Goal: Transaction & Acquisition: Purchase product/service

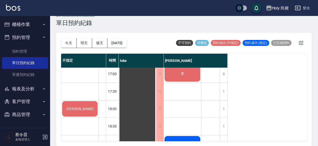
scroll to position [110, 0]
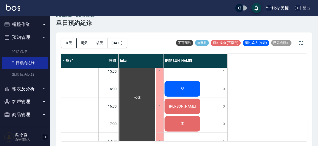
click at [178, 92] on div "柴" at bounding box center [182, 89] width 37 height 17
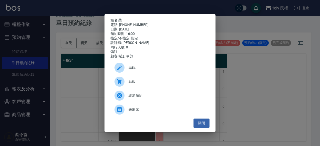
click at [163, 81] on span "結帳" at bounding box center [167, 81] width 77 height 5
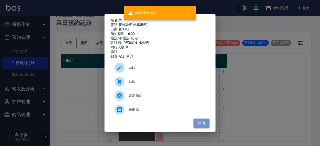
click at [208, 126] on button "關閉" at bounding box center [202, 123] width 16 height 9
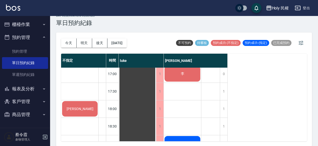
scroll to position [210, 0]
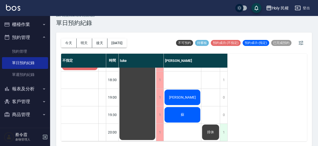
click at [225, 129] on div "1" at bounding box center [224, 132] width 8 height 17
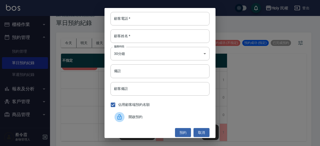
click at [158, 117] on span "開啟預約" at bounding box center [167, 117] width 77 height 5
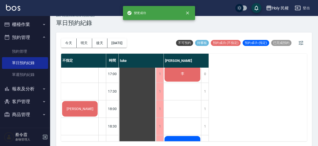
scroll to position [110, 0]
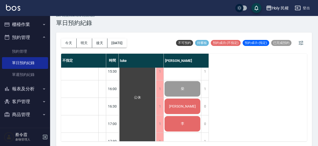
click at [188, 107] on span "[PERSON_NAME]" at bounding box center [182, 107] width 29 height 4
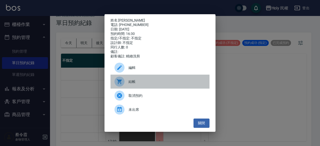
click at [144, 85] on span "結帳" at bounding box center [167, 81] width 77 height 5
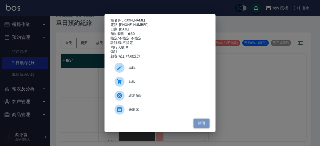
click at [203, 128] on button "關閉" at bounding box center [202, 123] width 16 height 9
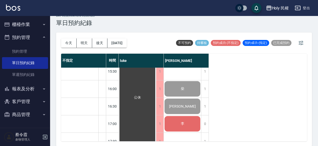
click at [192, 118] on div "李" at bounding box center [182, 124] width 37 height 17
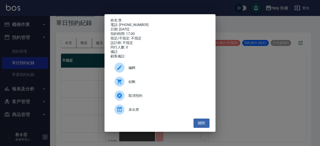
click at [151, 78] on div "結帳" at bounding box center [160, 82] width 99 height 14
click at [200, 126] on button "關閉" at bounding box center [202, 123] width 16 height 9
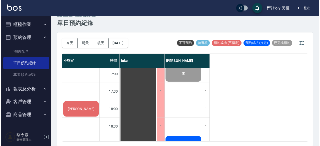
scroll to position [185, 0]
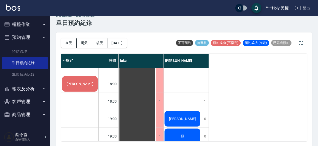
click at [68, 83] on div "康" at bounding box center [79, 84] width 37 height 17
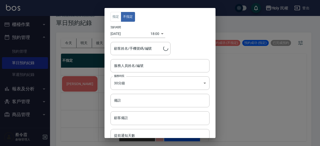
type input "康/0987317176"
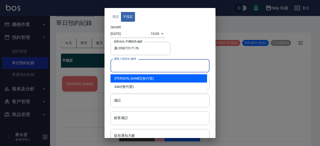
click at [157, 67] on input "服務人員姓名/編號" at bounding box center [160, 66] width 95 height 9
click at [142, 80] on div "Ella (無代號)" at bounding box center [159, 79] width 97 height 8
type input "Ella(無代號)"
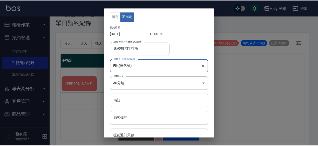
scroll to position [21, 0]
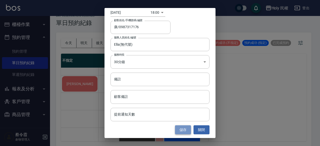
click at [179, 130] on button "儲存" at bounding box center [183, 130] width 16 height 9
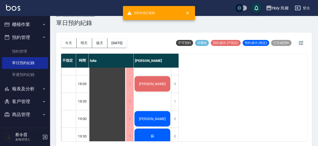
click at [155, 78] on div "康" at bounding box center [152, 84] width 37 height 17
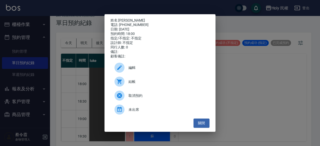
click at [155, 79] on div "結帳" at bounding box center [160, 82] width 99 height 14
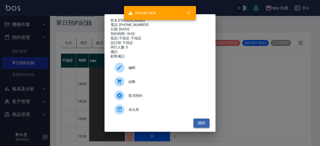
click at [206, 122] on button "關閉" at bounding box center [202, 123] width 16 height 9
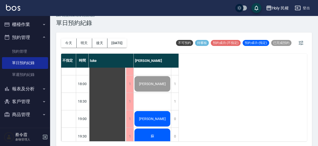
click at [141, 112] on div "徐大可" at bounding box center [152, 119] width 37 height 17
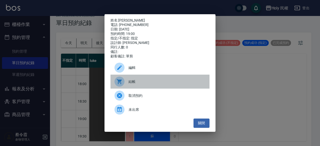
click at [139, 80] on div "結帳" at bounding box center [160, 82] width 99 height 14
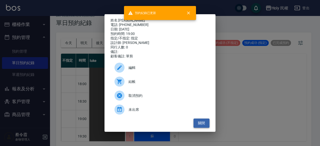
drag, startPoint x: 201, startPoint y: 125, endPoint x: 198, endPoint y: 124, distance: 2.9
click at [201, 125] on button "關閉" at bounding box center [202, 123] width 16 height 9
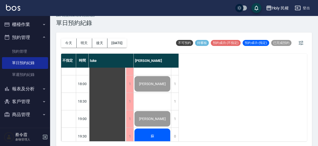
scroll to position [210, 0]
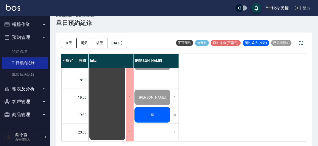
click at [144, 107] on div "蘇" at bounding box center [152, 115] width 37 height 17
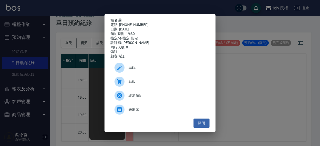
click at [142, 80] on div "結帳" at bounding box center [160, 82] width 99 height 14
click at [205, 124] on button "關閉" at bounding box center [202, 123] width 16 height 9
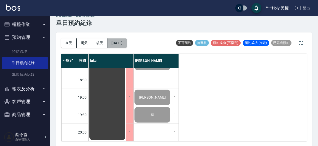
click at [121, 40] on button "[DATE]" at bounding box center [116, 43] width 19 height 9
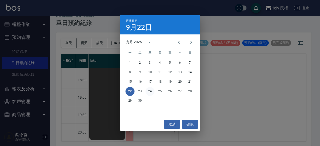
click at [151, 92] on button "24" at bounding box center [150, 91] width 9 height 9
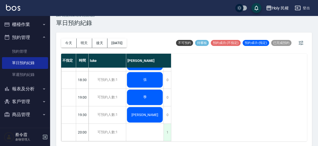
click at [168, 125] on div "1" at bounding box center [167, 132] width 8 height 17
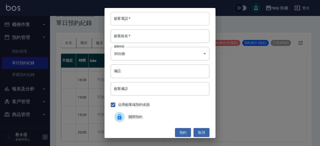
click at [155, 25] on input "顧客電話   *" at bounding box center [160, 19] width 99 height 14
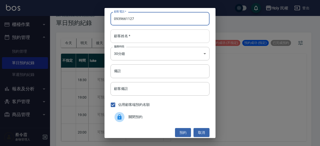
type input "0939661127"
click at [154, 33] on input "顧客姓名   *" at bounding box center [160, 37] width 99 height 14
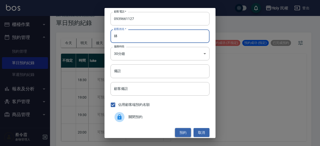
type input "林"
click at [182, 131] on button "預約" at bounding box center [183, 132] width 16 height 9
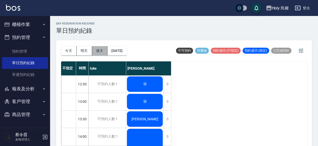
click at [105, 49] on button "後天" at bounding box center [100, 50] width 16 height 9
click at [126, 51] on button "2025/09/24" at bounding box center [116, 50] width 19 height 9
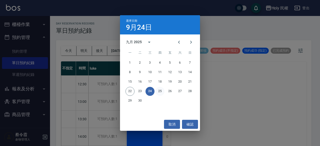
click at [164, 91] on button "25" at bounding box center [160, 91] width 9 height 9
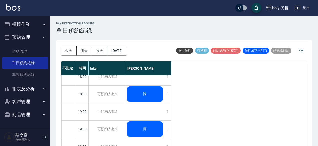
scroll to position [210, 0]
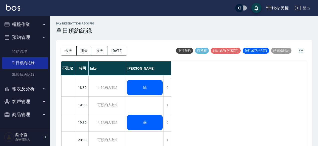
click at [151, 116] on div "蘇" at bounding box center [144, 122] width 37 height 17
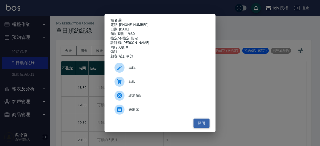
click at [199, 125] on button "關閉" at bounding box center [202, 123] width 16 height 9
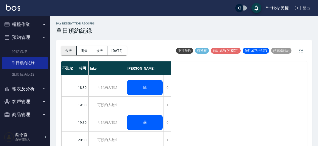
click at [70, 50] on button "今天" at bounding box center [69, 50] width 16 height 9
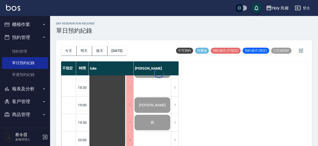
scroll to position [8, 0]
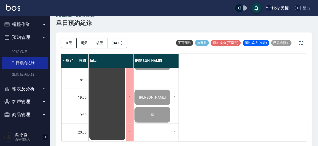
click at [143, 107] on div "蘇" at bounding box center [152, 115] width 37 height 17
click at [99, 43] on button "後天" at bounding box center [100, 43] width 16 height 9
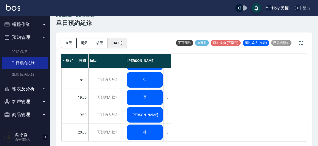
click at [116, 43] on button "2025/09/24" at bounding box center [116, 43] width 19 height 9
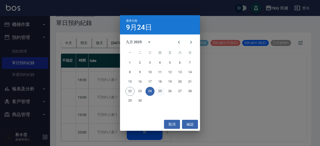
click at [159, 93] on button "25" at bounding box center [160, 91] width 9 height 9
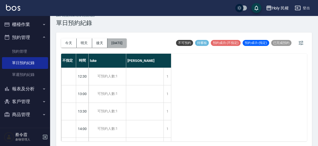
click at [123, 40] on button "2025/09/25" at bounding box center [116, 43] width 19 height 9
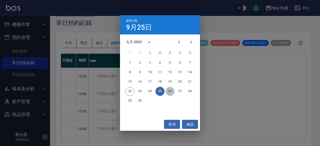
click at [172, 90] on button "26" at bounding box center [170, 91] width 9 height 9
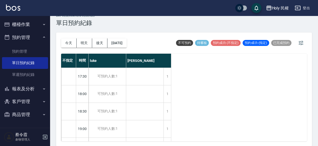
scroll to position [210, 0]
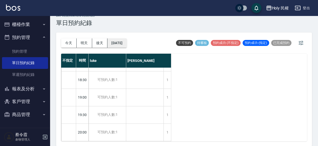
click at [121, 41] on button "2025/09/26" at bounding box center [116, 43] width 19 height 9
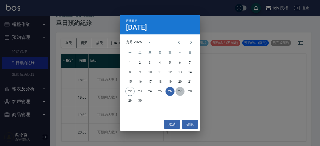
click at [179, 93] on button "27" at bounding box center [180, 91] width 9 height 9
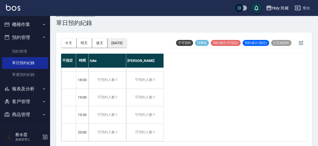
click at [124, 42] on button "2025/09/27" at bounding box center [116, 43] width 19 height 9
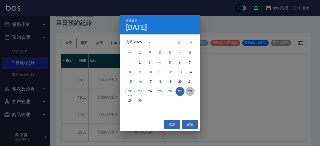
click at [190, 90] on button "28" at bounding box center [190, 91] width 9 height 9
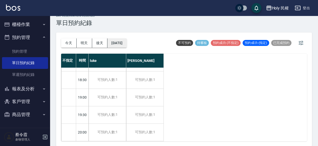
click at [126, 41] on button "2025/09/28" at bounding box center [116, 43] width 19 height 9
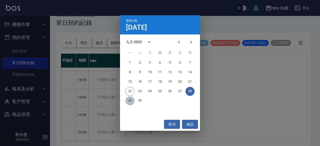
click at [133, 102] on button "29" at bounding box center [130, 101] width 9 height 9
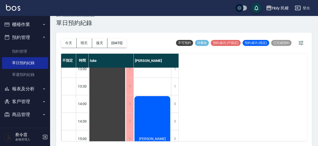
scroll to position [50, 0]
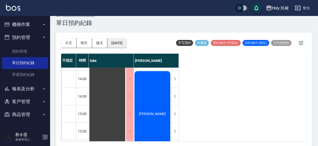
click at [121, 41] on button "2025/09/29" at bounding box center [116, 43] width 19 height 9
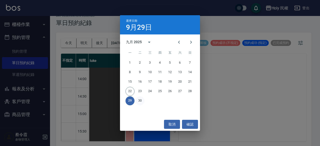
click at [141, 100] on button "30" at bounding box center [140, 101] width 9 height 9
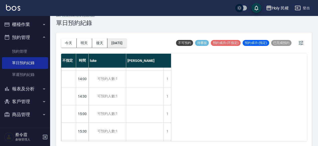
click at [123, 42] on button "2025/09/30" at bounding box center [116, 43] width 19 height 9
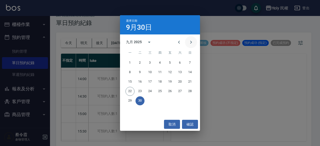
click at [189, 42] on icon "Next month" at bounding box center [191, 42] width 6 height 6
click at [138, 83] on button "14" at bounding box center [140, 82] width 9 height 9
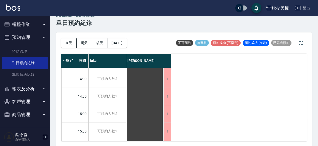
click at [127, 36] on div "今天 明天 後天 2025/10/14" at bounding box center [94, 43] width 66 height 21
click at [126, 44] on button "2025/10/14" at bounding box center [116, 43] width 19 height 9
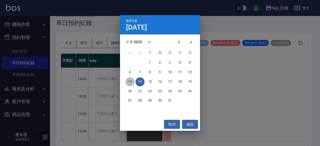
click at [132, 84] on button "13" at bounding box center [130, 82] width 9 height 9
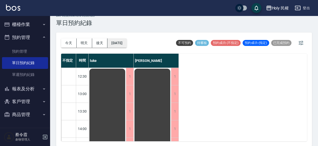
click at [123, 47] on button "2025/10/13" at bounding box center [116, 43] width 19 height 9
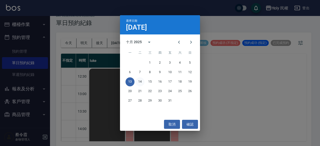
click at [143, 81] on button "14" at bounding box center [140, 82] width 9 height 9
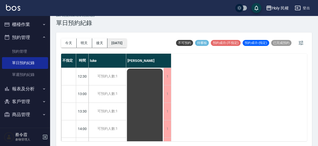
click at [126, 44] on button "2025/10/14" at bounding box center [116, 43] width 19 height 9
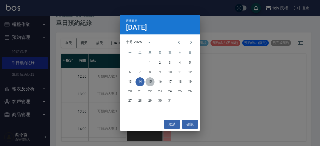
click at [152, 85] on button "15" at bounding box center [150, 82] width 9 height 9
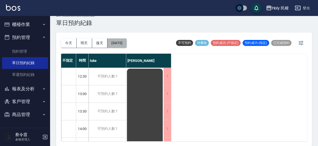
click at [125, 41] on button "2025/10/15" at bounding box center [116, 43] width 19 height 9
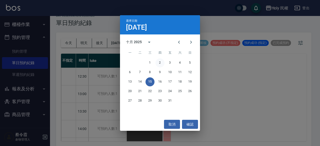
click at [162, 65] on button "2" at bounding box center [160, 63] width 9 height 9
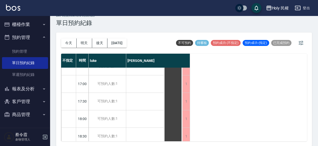
scroll to position [210, 0]
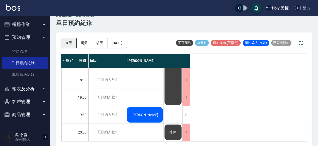
click at [71, 40] on button "今天" at bounding box center [69, 43] width 16 height 9
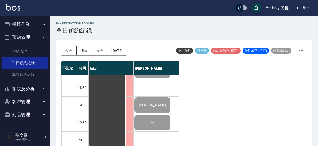
scroll to position [8, 0]
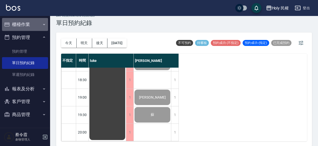
click at [30, 20] on button "櫃檯作業" at bounding box center [25, 24] width 46 height 13
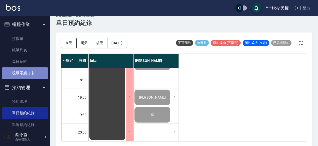
click at [26, 78] on link "現場電腦打卡" at bounding box center [25, 74] width 46 height 12
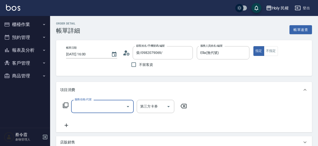
click at [106, 103] on input "服務名稱/代號" at bounding box center [98, 106] width 51 height 9
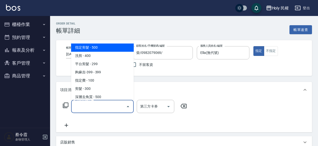
click at [83, 47] on span "指定剪髮 - 500" at bounding box center [102, 48] width 63 height 8
type input "指定剪髮(1)"
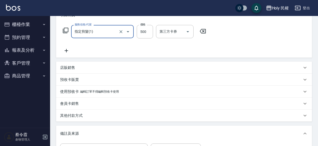
scroll to position [150, 0]
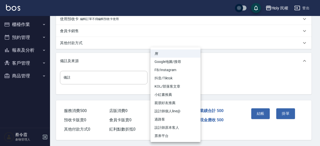
click at [176, 127] on li "設計師原本客人" at bounding box center [176, 128] width 50 height 8
type input "設計師原本客人"
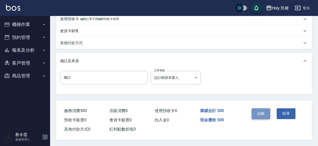
click at [261, 111] on button "結帳" at bounding box center [260, 114] width 19 height 11
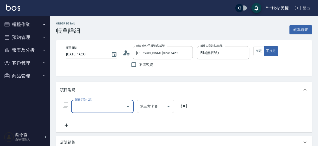
click at [103, 102] on input "服務名稱/代號" at bounding box center [98, 106] width 51 height 9
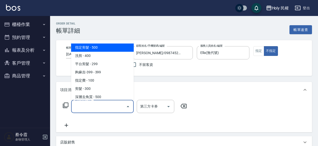
click at [93, 50] on span "指定剪髮 - 500" at bounding box center [102, 48] width 63 height 8
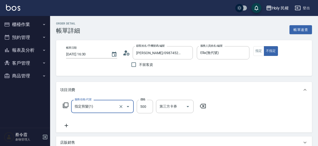
click at [95, 110] on input "指定剪髮(1)" at bounding box center [95, 106] width 44 height 9
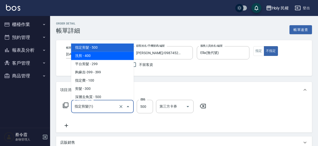
click at [92, 54] on span "洗剪 - 400" at bounding box center [102, 56] width 63 height 8
type input "洗剪(3)"
type input "400"
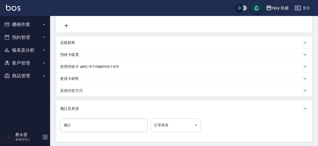
scroll to position [150, 0]
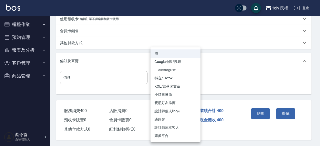
click at [175, 127] on li "設計師原本客人" at bounding box center [176, 128] width 50 height 8
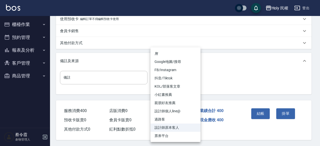
click at [168, 60] on li "Google地圖/搜尋" at bounding box center [176, 62] width 50 height 8
type input "Google地圖/搜尋"
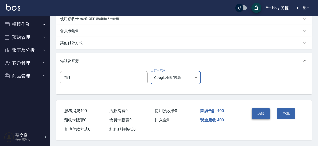
click at [262, 111] on button "結帳" at bounding box center [260, 114] width 19 height 11
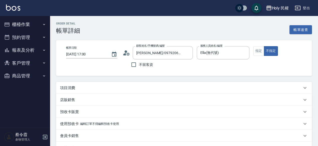
click at [115, 89] on div "項目消費" at bounding box center [181, 88] width 242 height 5
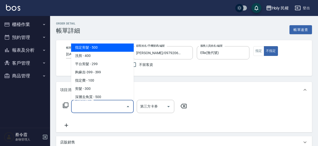
click at [96, 107] on input "服務名稱/代號" at bounding box center [98, 106] width 51 height 9
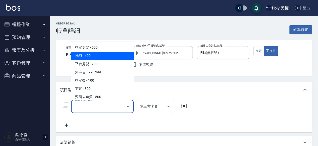
click at [101, 54] on span "洗剪 - 400" at bounding box center [102, 56] width 63 height 8
type input "洗剪(3)"
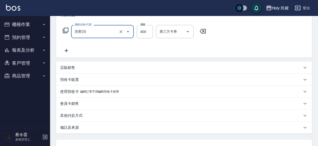
scroll to position [116, 0]
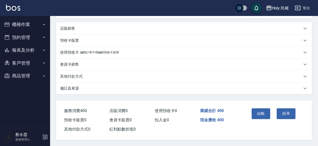
click at [244, 86] on div "備註及來源" at bounding box center [181, 88] width 242 height 5
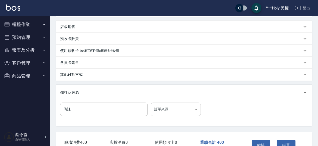
click at [187, 110] on body "Holy 民權 登出 櫃檯作業 打帳單 帳單列表 每日結帳 現場電腦打卡 預約管理 預約管理 單日預約紀錄 單週預約紀錄 報表及分析 報表目錄 店家日報表 設…" at bounding box center [159, 31] width 318 height 294
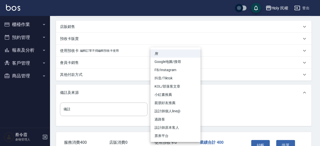
click at [184, 65] on li "Google地圖/搜尋" at bounding box center [176, 62] width 50 height 8
type input "Google地圖/搜尋"
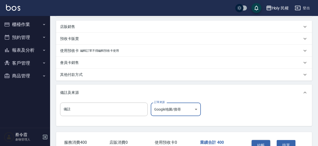
click at [261, 143] on button "結帳" at bounding box center [260, 145] width 19 height 11
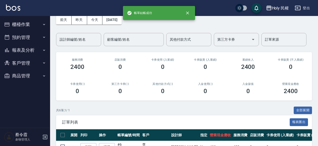
scroll to position [75, 0]
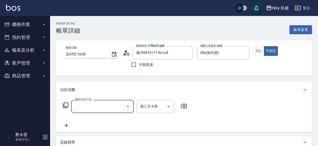
click at [97, 107] on input "服務名稱/代號" at bounding box center [98, 106] width 51 height 9
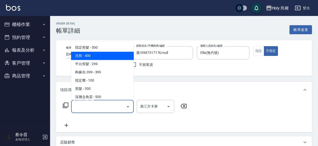
click at [112, 56] on span "洗剪 - 400" at bounding box center [102, 56] width 63 height 8
type input "洗剪(3)"
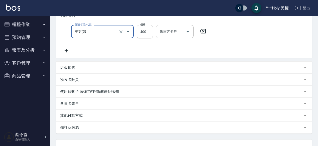
scroll to position [116, 0]
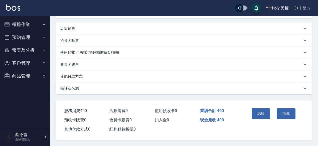
click at [210, 87] on div "備註及來源" at bounding box center [181, 88] width 242 height 5
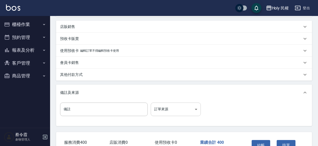
click at [172, 108] on body "Holy 民權 登出 櫃檯作業 打帳單 帳單列表 每日結帳 現場電腦打卡 預約管理 預約管理 單日預約紀錄 單週預約紀錄 報表及分析 報表目錄 店家日報表 設…" at bounding box center [159, 31] width 318 height 294
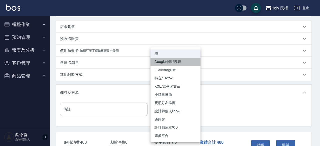
click at [167, 62] on li "Google地圖/搜尋" at bounding box center [176, 62] width 50 height 8
type input "Google地圖/搜尋"
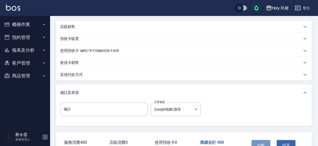
click at [264, 143] on button "結帳" at bounding box center [260, 145] width 19 height 11
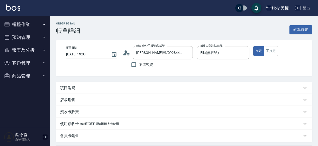
click at [120, 90] on div "項目消費" at bounding box center [181, 88] width 242 height 5
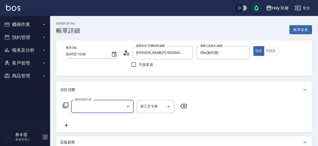
click at [102, 103] on input "服務名稱/代號" at bounding box center [98, 106] width 51 height 9
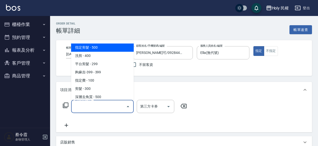
click at [104, 50] on span "指定剪髮 - 500" at bounding box center [102, 48] width 63 height 8
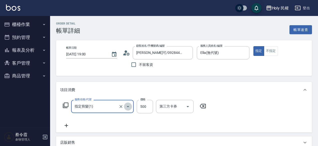
click at [127, 110] on icon "Open" at bounding box center [128, 107] width 6 height 6
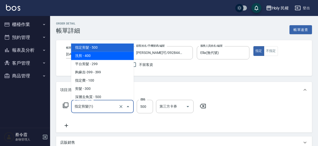
click at [110, 58] on span "洗剪 - 400" at bounding box center [102, 56] width 63 height 8
type input "洗剪(3)"
type input "400"
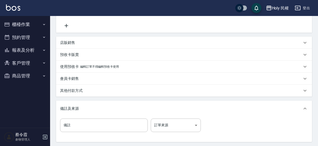
scroll to position [125, 0]
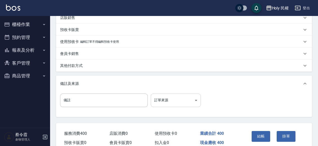
click at [168, 102] on body "Holy 民權 登出 櫃檯作業 打帳單 帳單列表 每日結帳 現場電腦打卡 預約管理 預約管理 單日預約紀錄 單週預約紀錄 報表及分析 報表目錄 店家日報表 設…" at bounding box center [159, 22] width 318 height 294
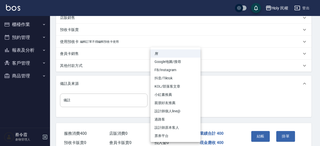
click at [174, 64] on li "Google地圖/搜尋" at bounding box center [176, 62] width 50 height 8
type input "Google地圖/搜尋"
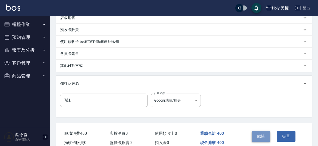
click at [267, 138] on button "結帳" at bounding box center [260, 136] width 19 height 11
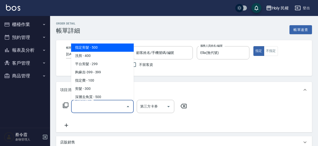
type input "蘇/0978303900/"
click at [96, 106] on input "服務名稱/代號" at bounding box center [98, 106] width 51 height 9
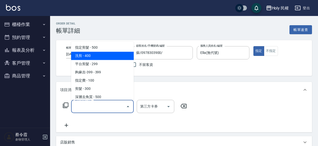
click at [84, 55] on span "洗剪 - 400" at bounding box center [102, 56] width 63 height 8
type input "洗剪(3)"
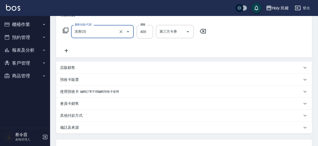
scroll to position [100, 0]
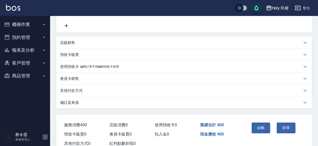
click at [233, 104] on div "備註及來源" at bounding box center [181, 102] width 242 height 5
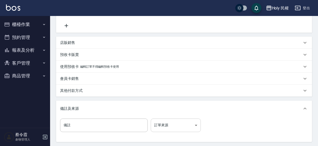
click at [158, 124] on body "Holy 民權 登出 櫃檯作業 打帳單 帳單列表 每日結帳 現場電腦打卡 預約管理 預約管理 單日預約紀錄 單週預約紀錄 報表及分析 報表目錄 店家日報表 設…" at bounding box center [159, 47] width 318 height 294
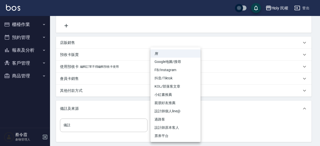
click at [158, 124] on li "設計師原本客人" at bounding box center [176, 128] width 50 height 8
type input "設計師原本客人"
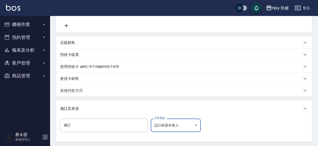
scroll to position [150, 0]
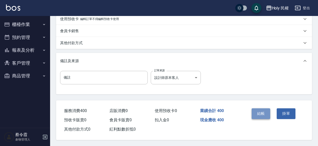
click at [258, 110] on button "結帳" at bounding box center [260, 114] width 19 height 11
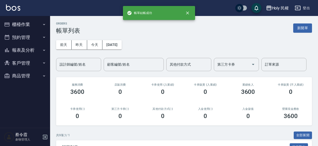
click at [14, 50] on button "報表及分析" at bounding box center [25, 50] width 46 height 13
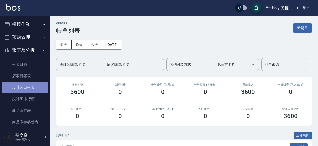
click at [31, 88] on link "設計師日報表" at bounding box center [25, 88] width 46 height 12
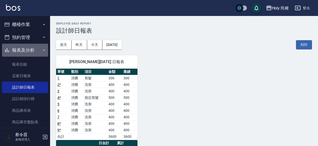
click at [36, 56] on button "報表及分析" at bounding box center [25, 50] width 46 height 13
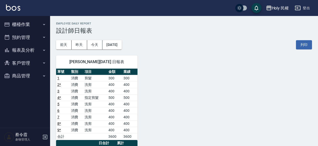
click at [39, 47] on button "報表及分析" at bounding box center [25, 50] width 46 height 13
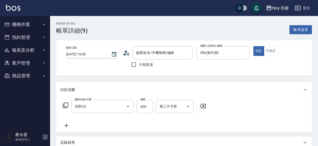
type input "蘇/0978303900/"
